Goal: Task Accomplishment & Management: Use online tool/utility

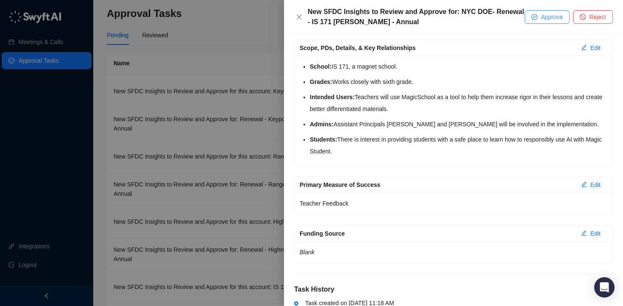
scroll to position [219, 0]
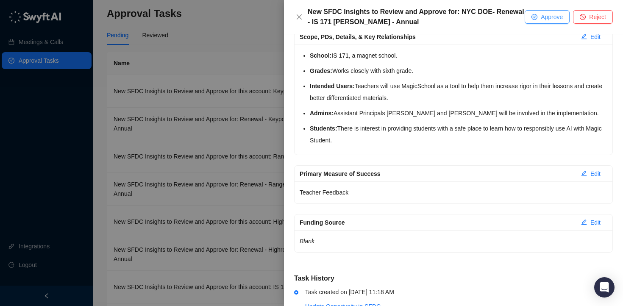
click at [544, 18] on span "Approve" at bounding box center [552, 16] width 22 height 9
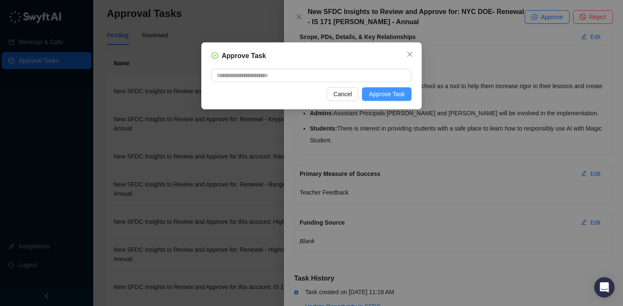
click at [402, 95] on span "Approve Task" at bounding box center [387, 93] width 36 height 9
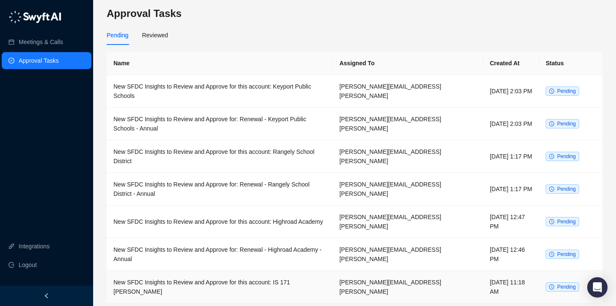
click at [228, 271] on td "New SFDC Insights to Review and Approve for this account: IS 171 [PERSON_NAME]" at bounding box center [220, 287] width 226 height 33
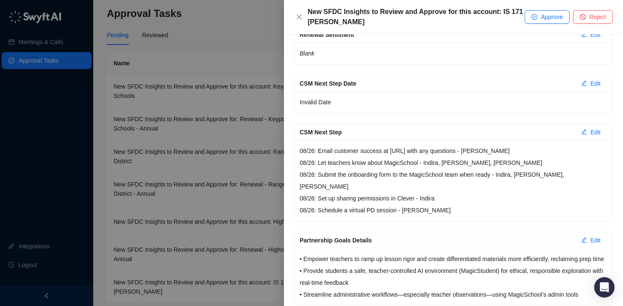
scroll to position [181, 0]
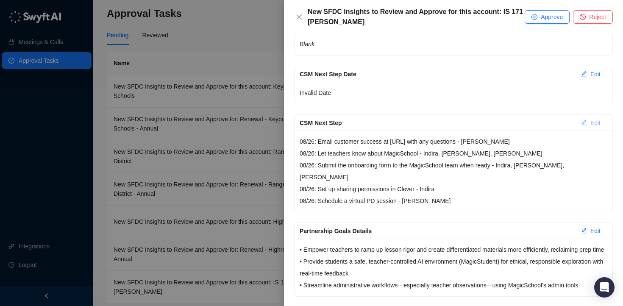
click at [582, 125] on button "Edit" at bounding box center [590, 123] width 33 height 14
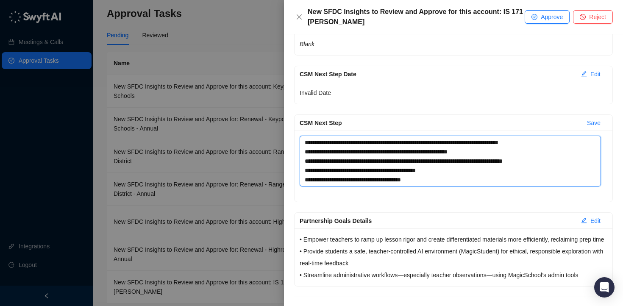
drag, startPoint x: 555, startPoint y: 142, endPoint x: 290, endPoint y: 142, distance: 265.2
click at [290, 142] on div "**********" at bounding box center [453, 170] width 339 height 272
type textarea "**********"
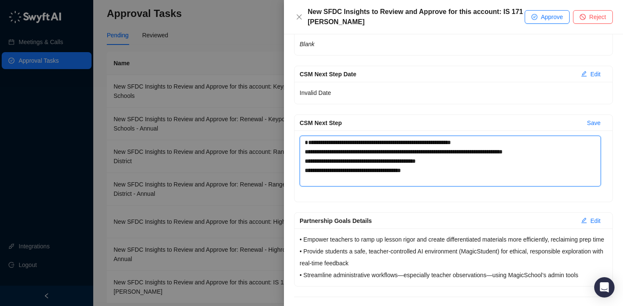
type textarea "**********"
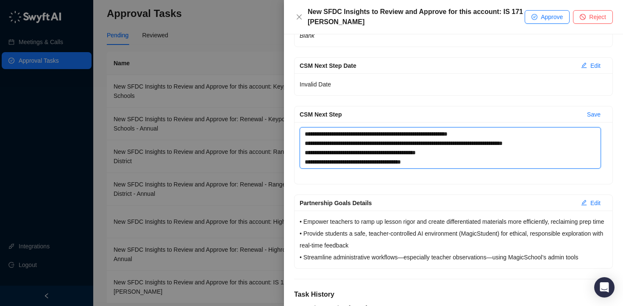
scroll to position [244, 0]
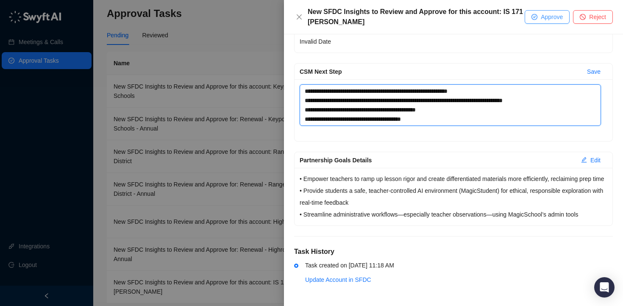
type textarea "**********"
click at [543, 19] on span "Approve" at bounding box center [552, 16] width 22 height 9
type textarea "**********"
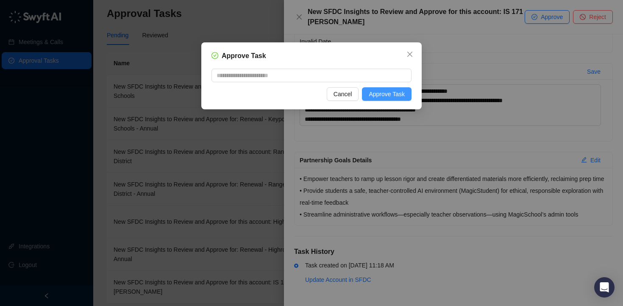
click at [400, 92] on span "Approve Task" at bounding box center [387, 93] width 36 height 9
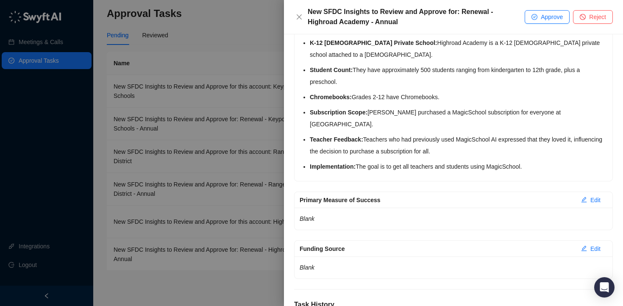
scroll to position [261, 0]
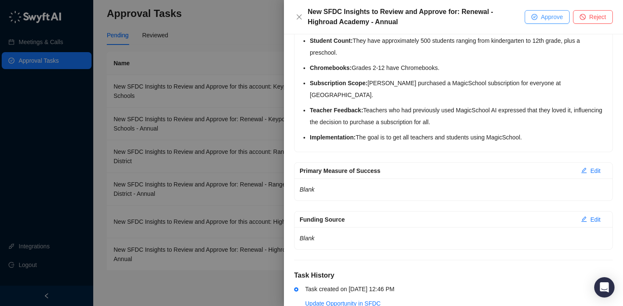
click at [536, 18] on button "Approve" at bounding box center [547, 17] width 45 height 14
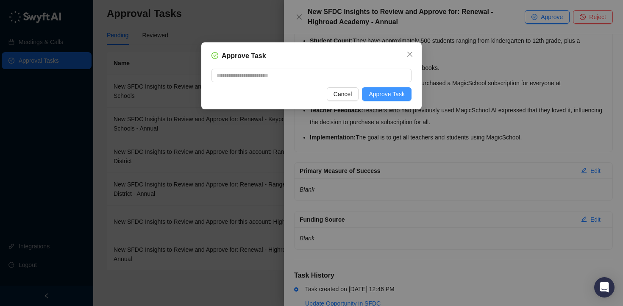
click at [400, 91] on span "Approve Task" at bounding box center [387, 93] width 36 height 9
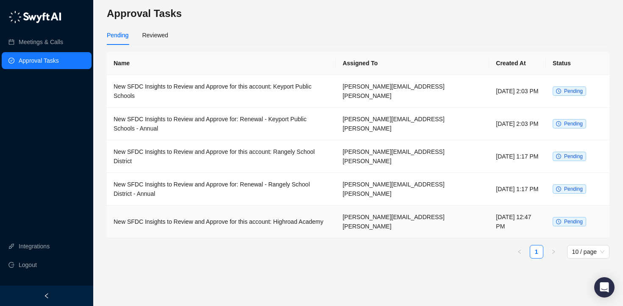
click at [267, 205] on td "New SFDC Insights to Review and Approve for this account: Highroad Academy" at bounding box center [221, 221] width 229 height 33
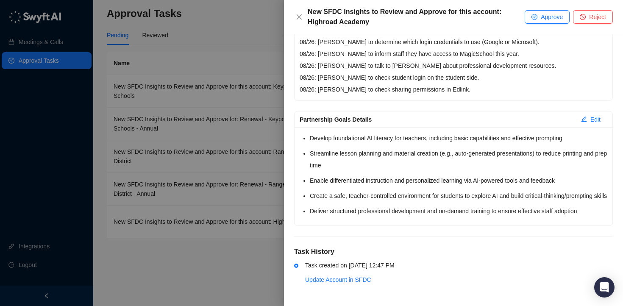
scroll to position [352, 0]
click at [536, 15] on button "Approve" at bounding box center [547, 17] width 45 height 14
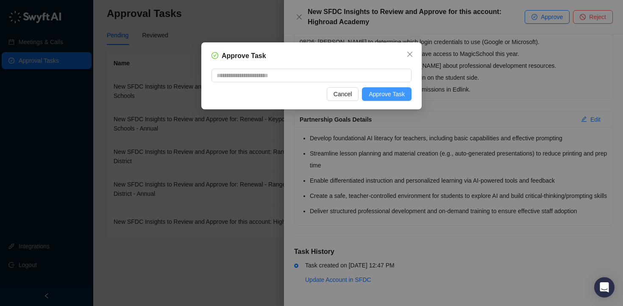
click at [402, 92] on span "Approve Task" at bounding box center [387, 93] width 36 height 9
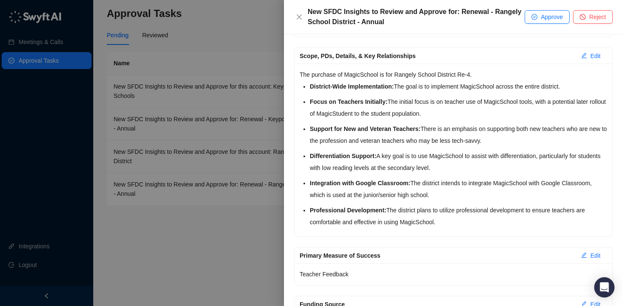
scroll to position [41, 0]
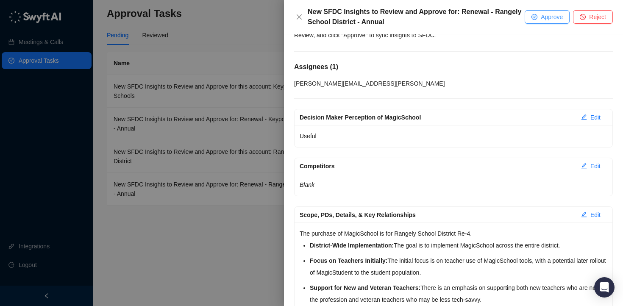
click at [534, 20] on button "Approve" at bounding box center [547, 17] width 45 height 14
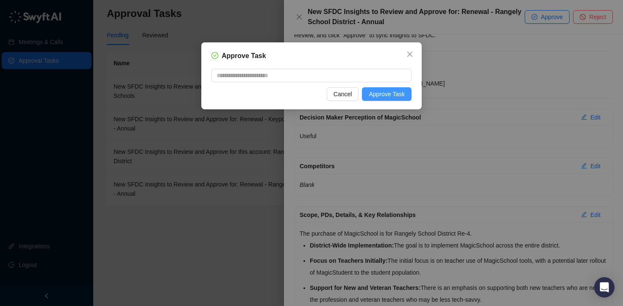
click at [395, 95] on span "Approve Task" at bounding box center [387, 93] width 36 height 9
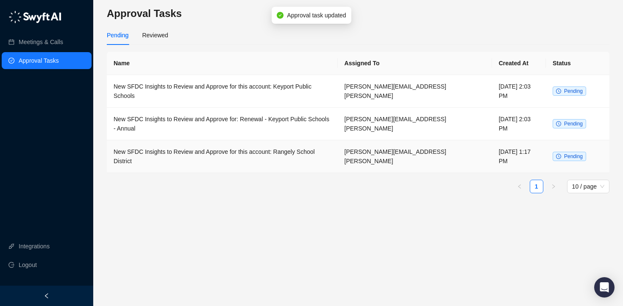
click at [277, 140] on td "New SFDC Insights to Review and Approve for this account: Rangely School Distri…" at bounding box center [222, 156] width 231 height 33
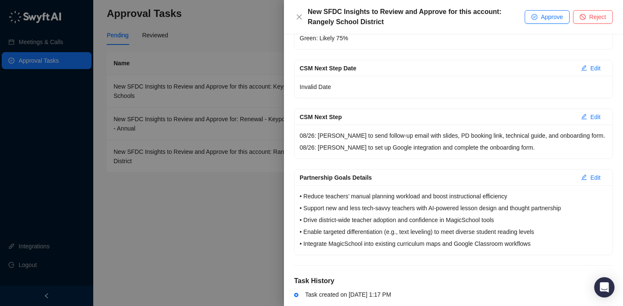
scroll to position [252, 0]
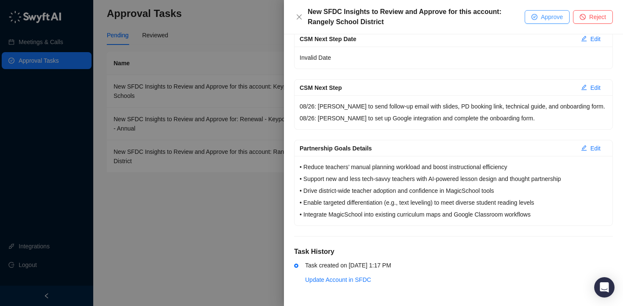
click at [543, 19] on span "Approve" at bounding box center [552, 16] width 22 height 9
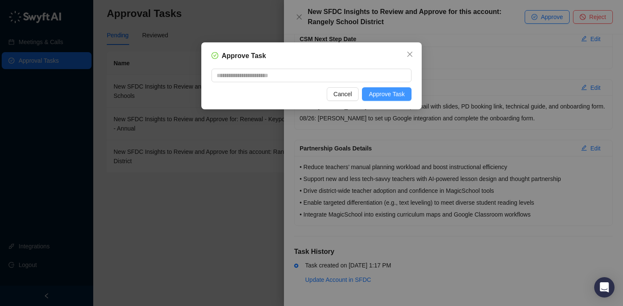
click at [406, 93] on button "Approve Task" at bounding box center [387, 94] width 50 height 14
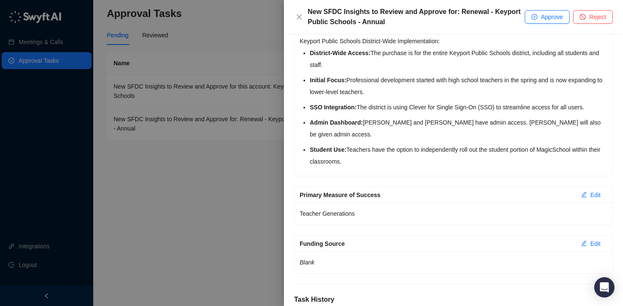
scroll to position [281, 0]
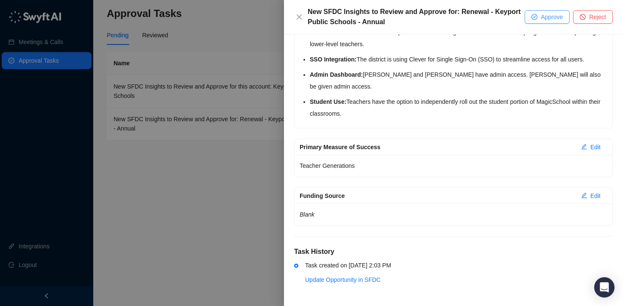
click at [557, 20] on span "Approve" at bounding box center [552, 16] width 22 height 9
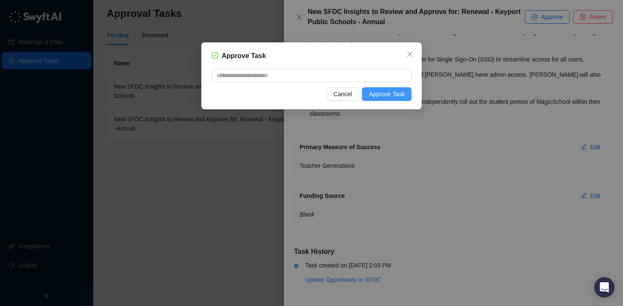
click at [389, 92] on span "Approve Task" at bounding box center [387, 93] width 36 height 9
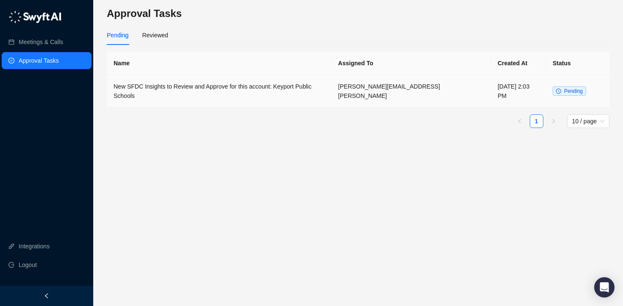
click at [284, 92] on td "New SFDC Insights to Review and Approve for this account: Keyport Public Schools" at bounding box center [219, 91] width 225 height 33
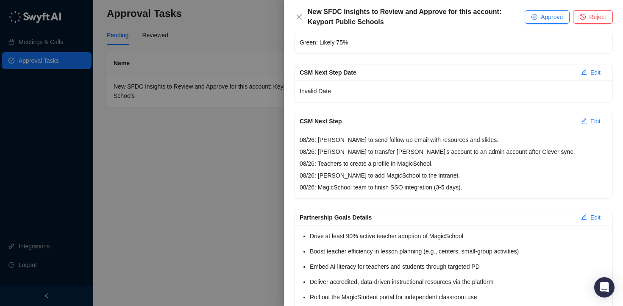
scroll to position [250, 0]
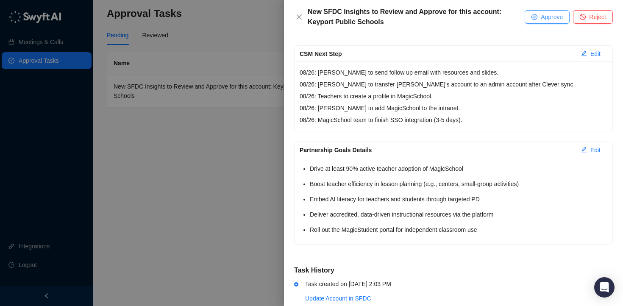
click at [541, 22] on button "Approve" at bounding box center [547, 17] width 45 height 14
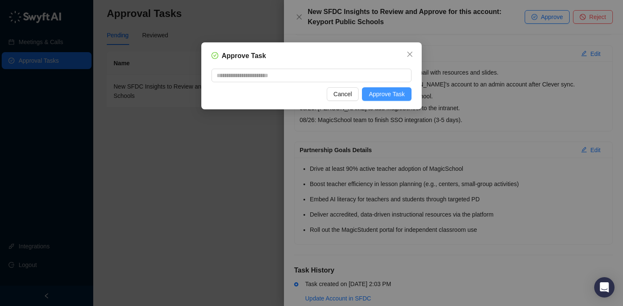
click at [401, 93] on span "Approve Task" at bounding box center [387, 93] width 36 height 9
